Goal: Information Seeking & Learning: Learn about a topic

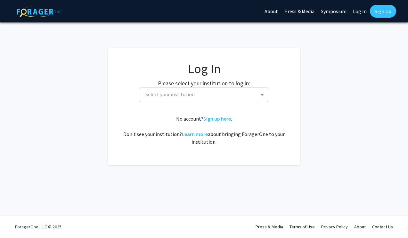
select select
click at [188, 101] on span "Select your institution" at bounding box center [204, 94] width 128 height 14
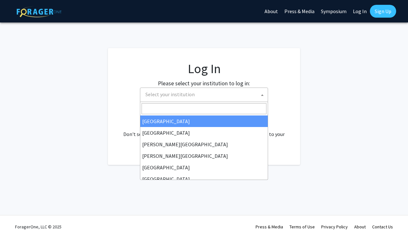
type input "n"
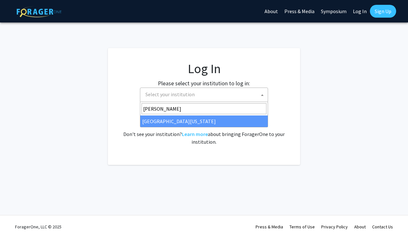
type input "maryl"
select select "31"
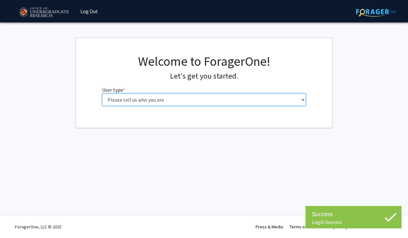
click at [159, 97] on select "Please tell us who you are Undergraduate Student Master's Student Doctoral Cand…" at bounding box center [204, 100] width 204 height 12
select select "1: undergrad"
click at [102, 94] on select "Please tell us who you are Undergraduate Student Master's Student Doctoral Cand…" at bounding box center [204, 100] width 204 height 12
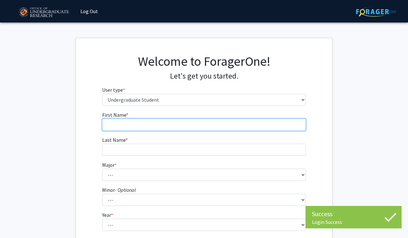
click at [190, 124] on input "First Name * required" at bounding box center [204, 124] width 204 height 12
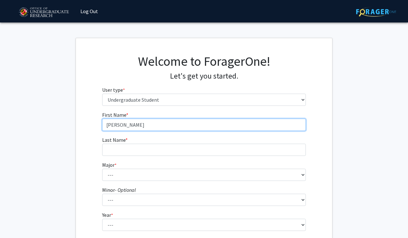
type input "[PERSON_NAME]"
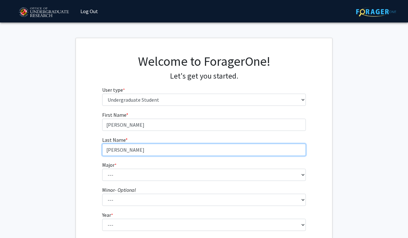
type input "[PERSON_NAME]"
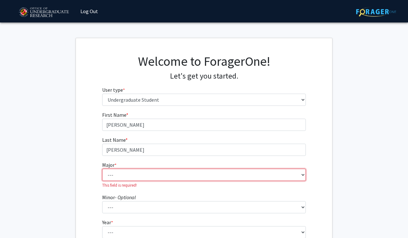
click at [170, 174] on select "--- Accounting Aerospace Engineering African American and Africana Studies Agri…" at bounding box center [204, 174] width 204 height 12
select select "7: 2308"
click at [102, 168] on select "--- Accounting Aerospace Engineering African American and Africana Studies Agri…" at bounding box center [204, 174] width 204 height 12
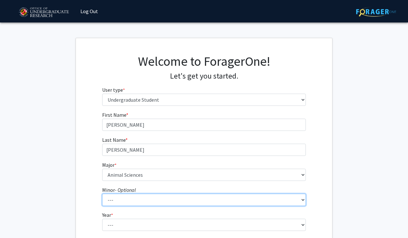
click at [136, 202] on select "--- Actuarial Mathematics Advanced Cybersecurity Experience for Students Africa…" at bounding box center [204, 199] width 204 height 12
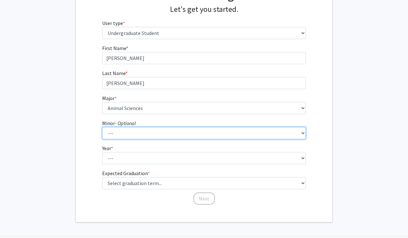
scroll to position [77, 0]
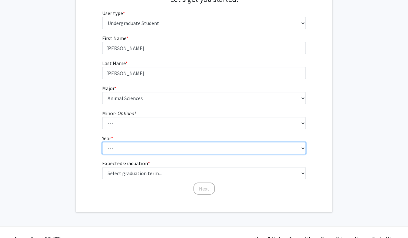
click at [143, 146] on select "--- First-year Sophomore Junior Senior Postbaccalaureate Certificate" at bounding box center [204, 148] width 204 height 12
select select "2: sophomore"
click at [102, 142] on select "--- First-year Sophomore Junior Senior Postbaccalaureate Certificate" at bounding box center [204, 148] width 204 height 12
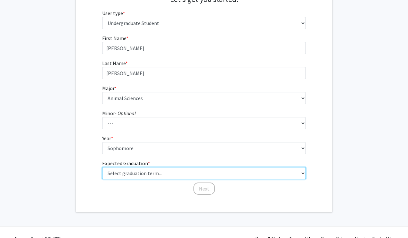
click at [138, 174] on select "Select graduation term... Spring 2025 Summer 2025 Fall 2025 Winter 2025 Spring …" at bounding box center [204, 173] width 204 height 12
select select "13: spring_2028"
click at [102, 167] on select "Select graduation term... Spring 2025 Summer 2025 Fall 2025 Winter 2025 Spring …" at bounding box center [204, 173] width 204 height 12
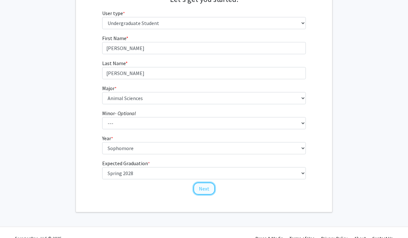
click at [202, 189] on button "Next" at bounding box center [203, 188] width 21 height 12
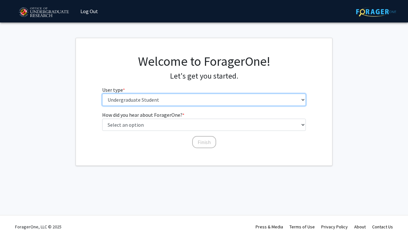
click at [216, 104] on select "Please tell us who you are Undergraduate Student Master's Student Doctoral Cand…" at bounding box center [204, 100] width 204 height 12
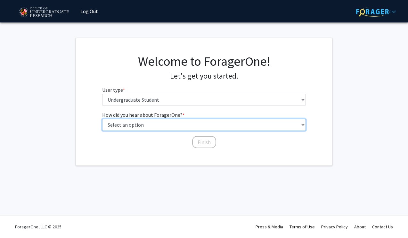
click at [191, 128] on select "Select an option Peer/student recommendation Faculty/staff recommendation Unive…" at bounding box center [204, 124] width 204 height 12
click at [196, 124] on select "Select an option Peer/student recommendation Faculty/staff recommendation Unive…" at bounding box center [204, 124] width 204 height 12
select select "1: peer_recommendation"
click at [102, 118] on select "Select an option Peer/student recommendation Faculty/staff recommendation Unive…" at bounding box center [204, 124] width 204 height 12
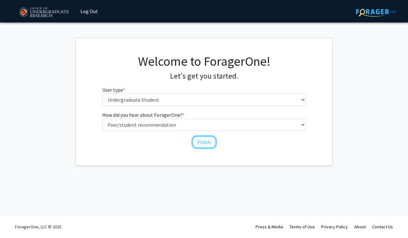
click at [202, 141] on button "Finish" at bounding box center [204, 142] width 24 height 12
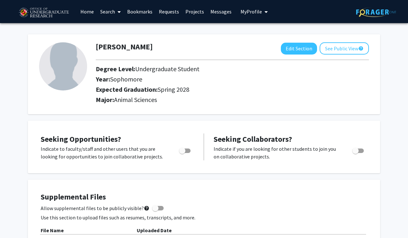
click at [117, 10] on span at bounding box center [118, 12] width 6 height 22
click at [224, 106] on div "[PERSON_NAME] Edit Section See Public View help Degree Level: Undergraduate Stu…" at bounding box center [204, 74] width 352 height 80
click at [91, 11] on link "Home" at bounding box center [87, 11] width 20 height 22
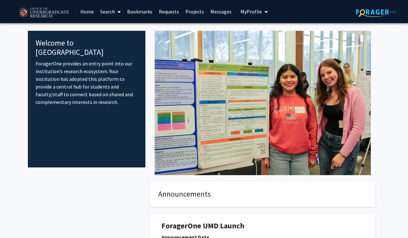
click at [116, 14] on span at bounding box center [118, 12] width 6 height 22
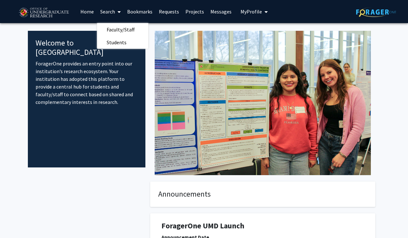
click at [116, 14] on span at bounding box center [118, 12] width 6 height 22
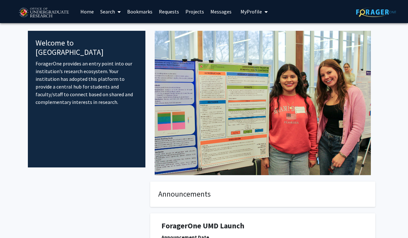
click at [107, 13] on link "Search" at bounding box center [110, 11] width 27 height 22
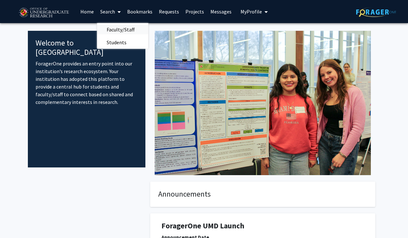
click at [112, 25] on span "Faculty/Staff" at bounding box center [120, 29] width 47 height 13
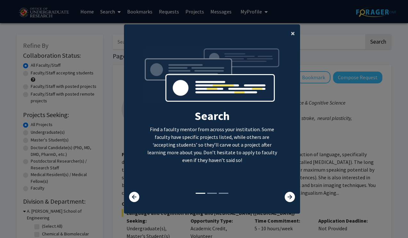
click at [295, 37] on button "×" at bounding box center [293, 33] width 14 height 18
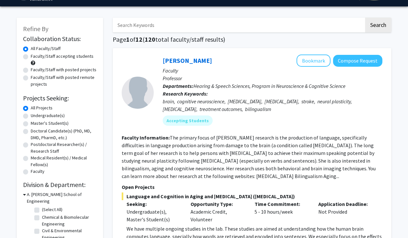
scroll to position [18, 0]
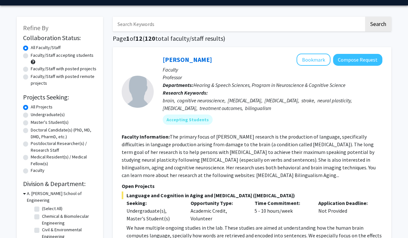
click at [31, 116] on label "Undergraduate(s)" at bounding box center [48, 114] width 34 height 7
click at [31, 115] on input "Undergraduate(s)" at bounding box center [33, 113] width 4 height 4
radio input "true"
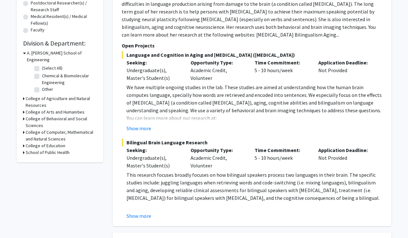
scroll to position [159, 0]
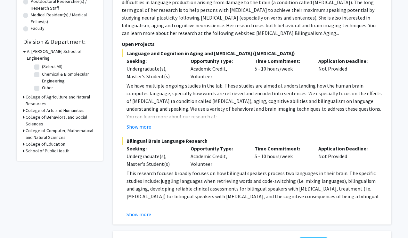
click at [44, 94] on h3 "College of Agriculture and Natural Resources" at bounding box center [61, 100] width 71 height 13
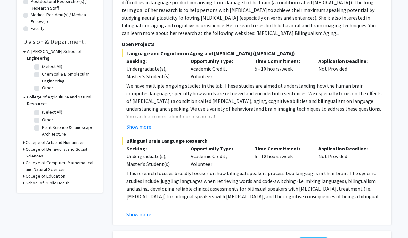
click at [45, 109] on label "(Select All)" at bounding box center [52, 112] width 20 height 7
click at [45, 109] on input "(Select All)" at bounding box center [44, 111] width 4 height 4
checkbox input "true"
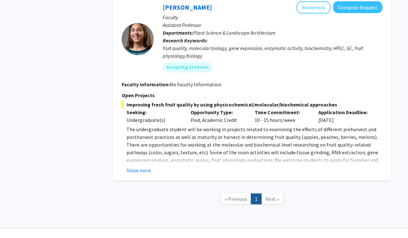
scroll to position [1073, 0]
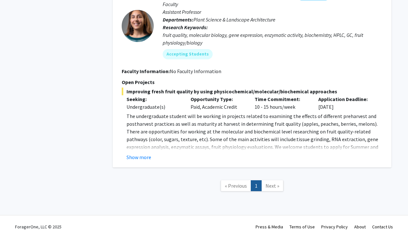
click at [270, 183] on span "Next »" at bounding box center [272, 185] width 14 height 6
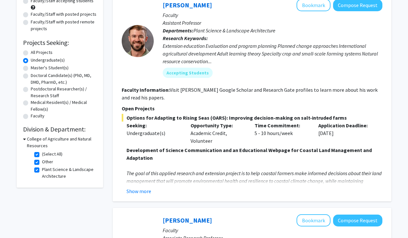
scroll to position [74, 0]
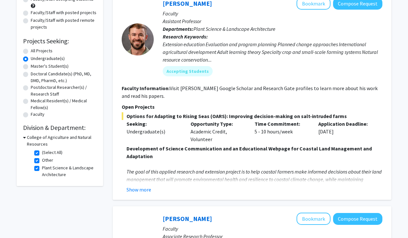
click at [25, 136] on icon at bounding box center [24, 137] width 3 height 7
click at [25, 136] on div "College of Agriculture and Natural Resources" at bounding box center [60, 140] width 74 height 13
click at [23, 138] on icon at bounding box center [24, 137] width 2 height 7
click at [38, 155] on fg-checkbox "(Select All) (Select All)" at bounding box center [64, 153] width 61 height 8
click at [42, 152] on label "(Select All)" at bounding box center [52, 152] width 20 height 7
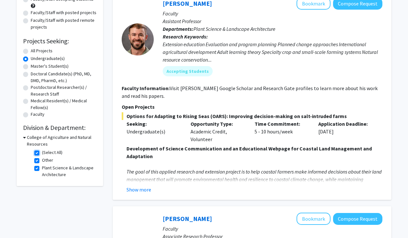
click at [42, 152] on input "(Select All)" at bounding box center [44, 151] width 4 height 4
checkbox input "false"
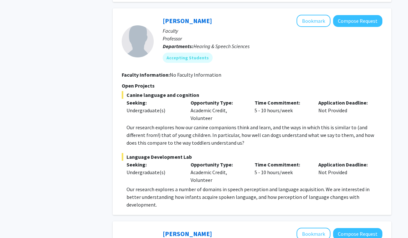
scroll to position [642, 0]
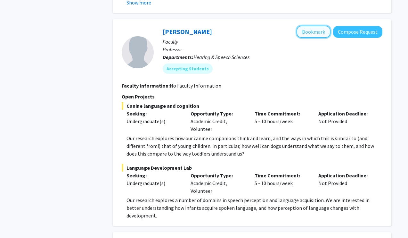
click at [313, 29] on button "Bookmark" at bounding box center [314, 32] width 34 height 12
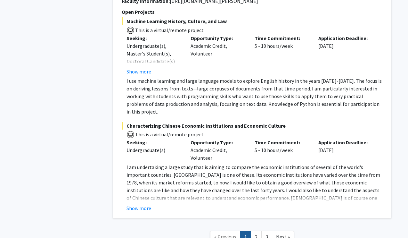
scroll to position [3152, 0]
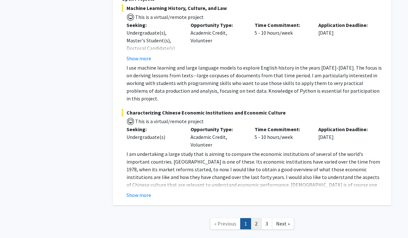
click at [256, 218] on link "2" at bounding box center [256, 223] width 11 height 11
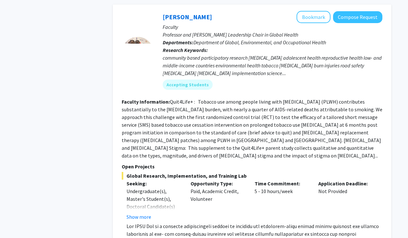
scroll to position [822, 0]
